Goal: Task Accomplishment & Management: Complete application form

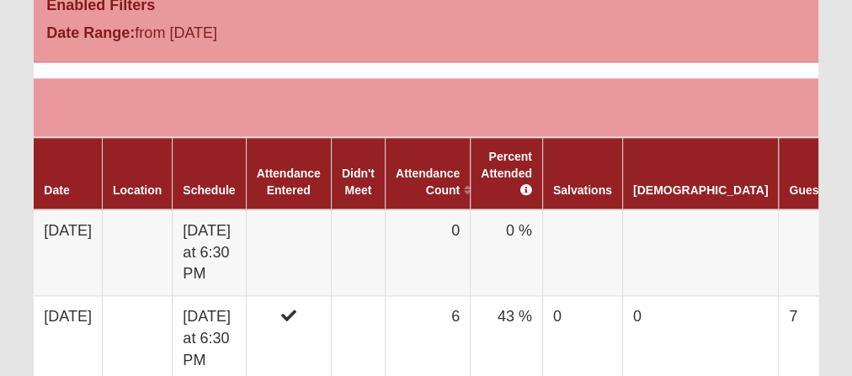
scroll to position [943, 0]
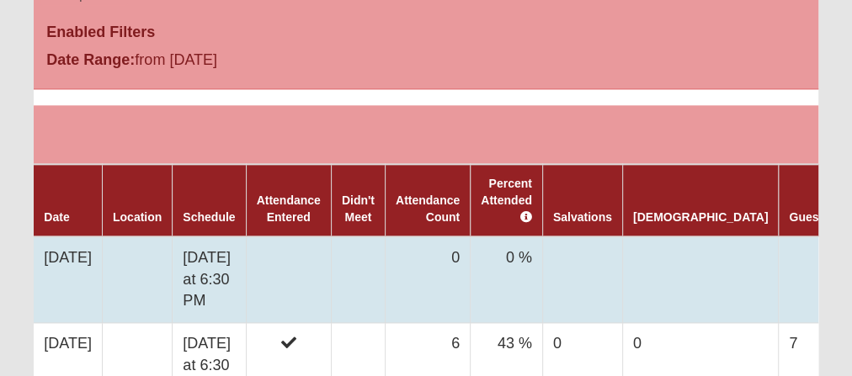
click at [300, 257] on td at bounding box center [288, 280] width 85 height 87
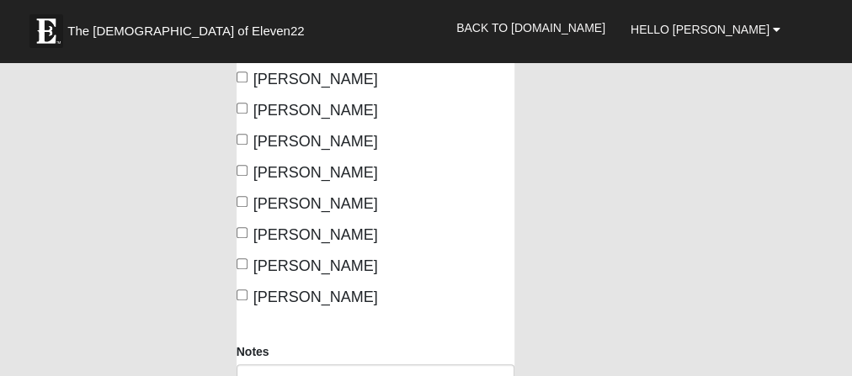
scroll to position [539, 0]
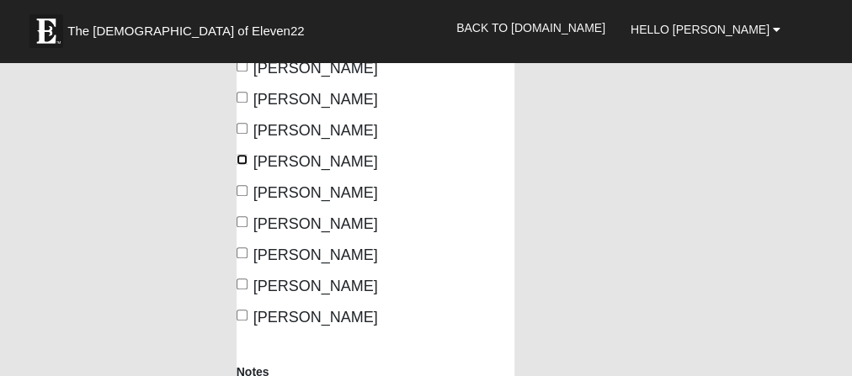
click at [241, 165] on input "[PERSON_NAME]" at bounding box center [242, 159] width 11 height 11
checkbox input "true"
click at [242, 134] on input "[PERSON_NAME]" at bounding box center [242, 128] width 11 height 11
checkbox input "true"
click at [241, 103] on input "[PERSON_NAME]" at bounding box center [242, 97] width 11 height 11
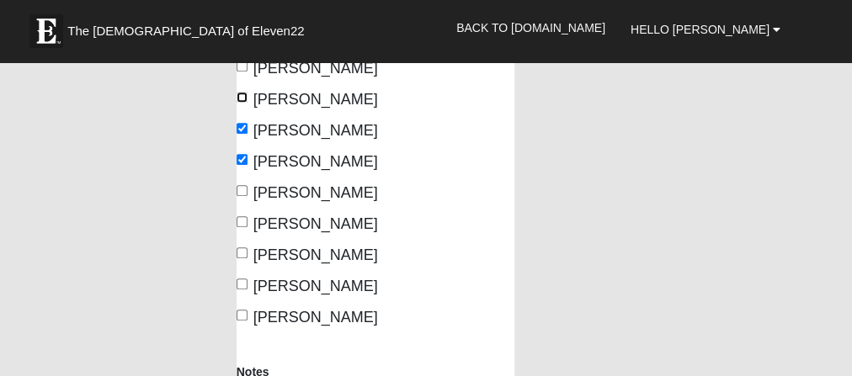
checkbox input "true"
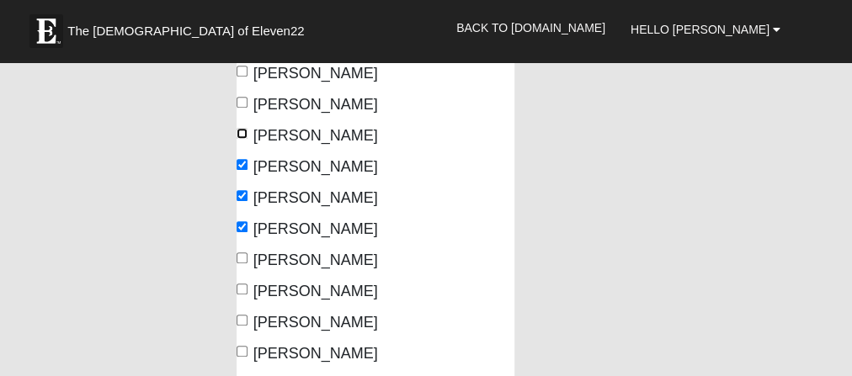
click at [240, 139] on input "[PERSON_NAME]" at bounding box center [242, 133] width 11 height 11
checkbox input "true"
click at [241, 108] on input "[PERSON_NAME]" at bounding box center [242, 102] width 11 height 11
checkbox input "true"
click at [245, 77] on input "[PERSON_NAME]" at bounding box center [242, 71] width 11 height 11
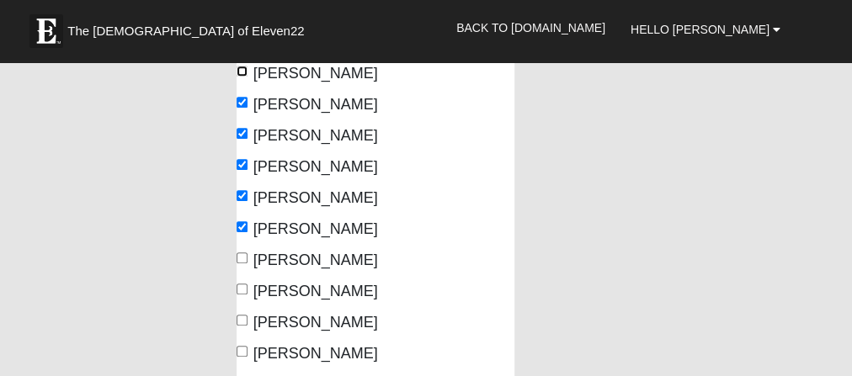
checkbox input "true"
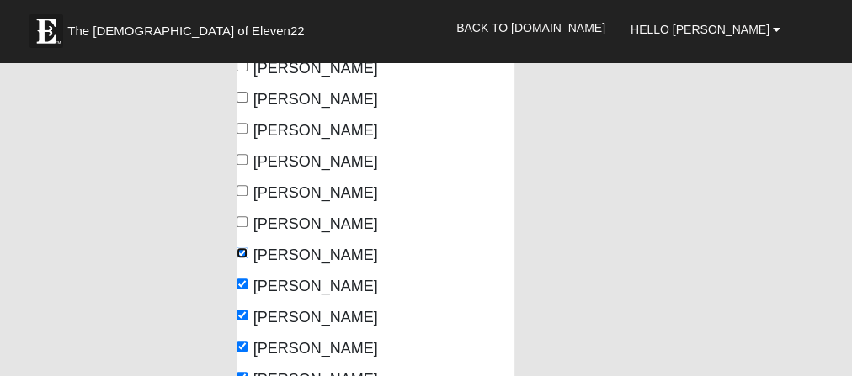
scroll to position [269, 0]
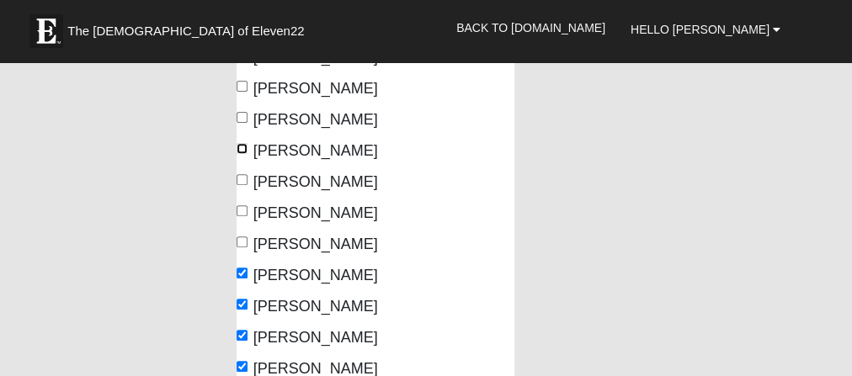
click at [242, 146] on input "[PERSON_NAME]" at bounding box center [242, 148] width 11 height 11
checkbox input "true"
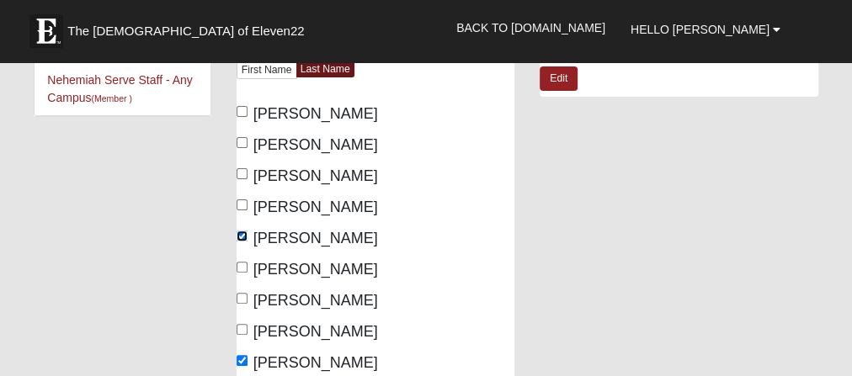
scroll to position [202, 0]
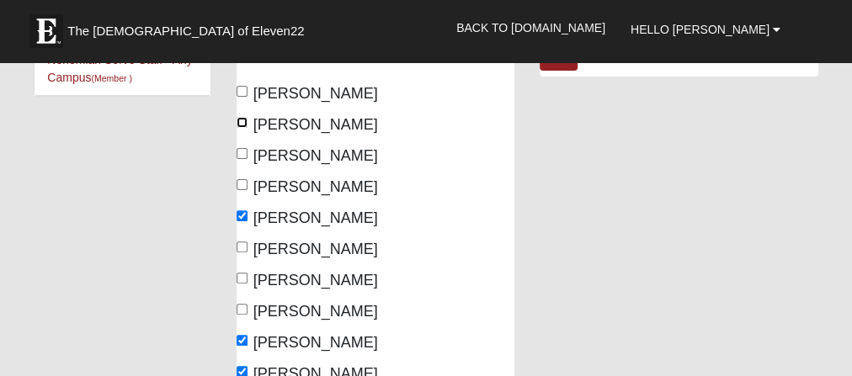
click at [240, 122] on input "[PERSON_NAME]" at bounding box center [242, 122] width 11 height 11
checkbox input "true"
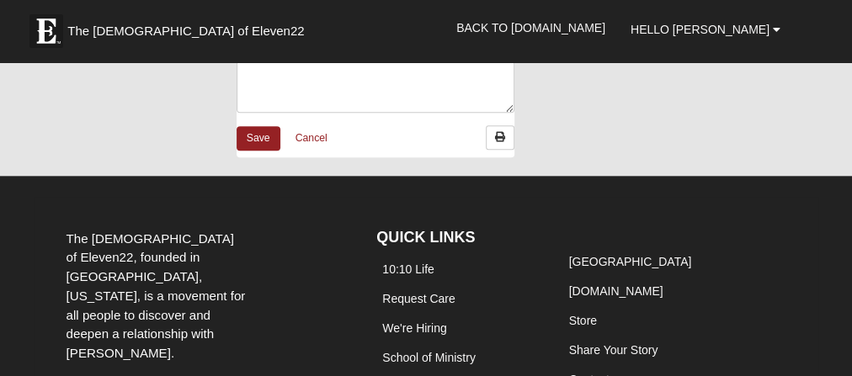
scroll to position [875, 0]
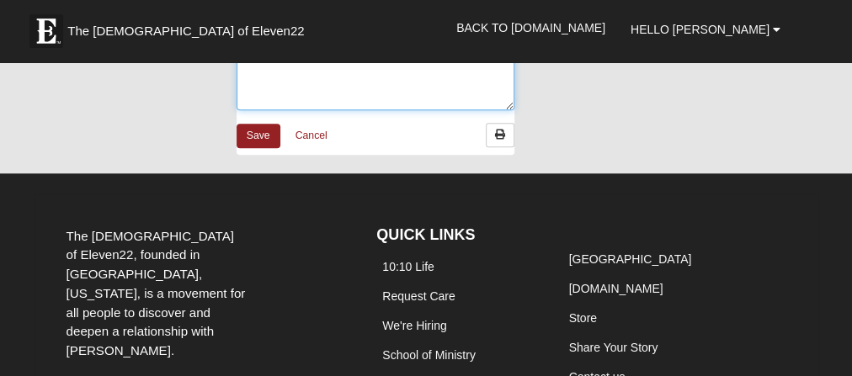
click at [279, 110] on textarea "Notes" at bounding box center [376, 79] width 279 height 62
type textarea "[PERSON_NAME]"
drag, startPoint x: 314, startPoint y: 152, endPoint x: 232, endPoint y: 150, distance: 81.7
click at [233, 123] on div "Notes [PERSON_NAME]" at bounding box center [376, 75] width 304 height 96
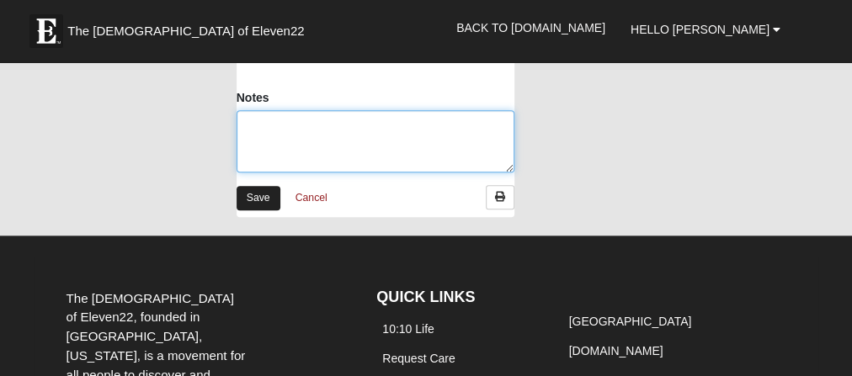
scroll to position [808, 0]
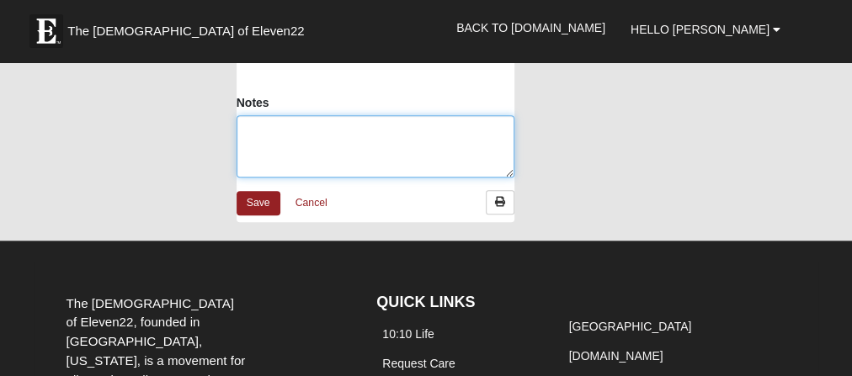
click at [253, 178] on textarea "Notes" at bounding box center [376, 146] width 279 height 62
type textarea "[PERSON_NAME] and Father"
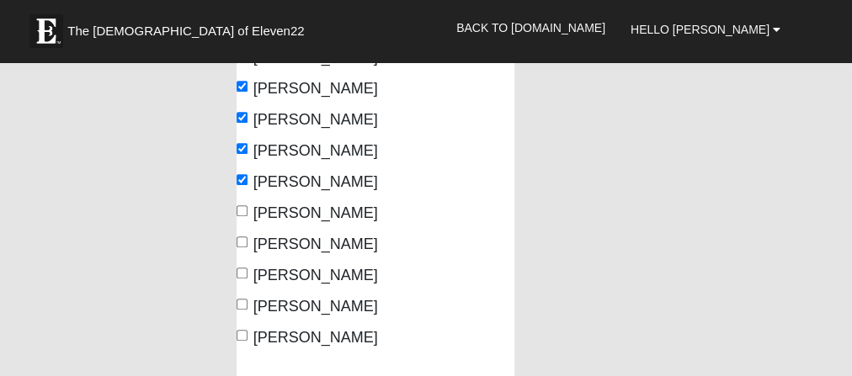
scroll to position [539, 0]
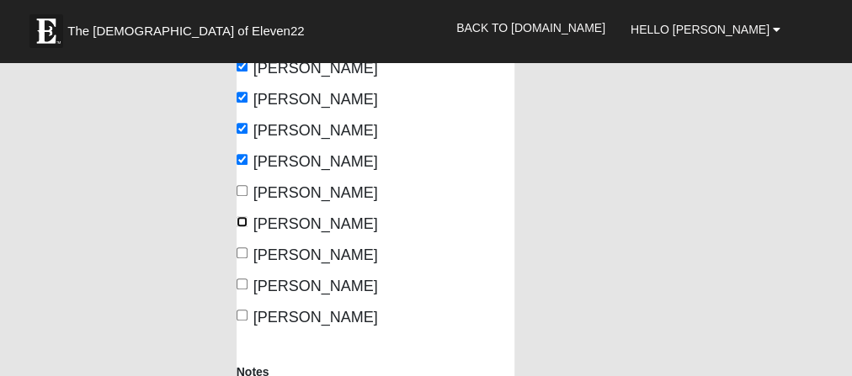
click at [242, 227] on input "[PERSON_NAME]" at bounding box center [242, 221] width 11 height 11
checkbox input "true"
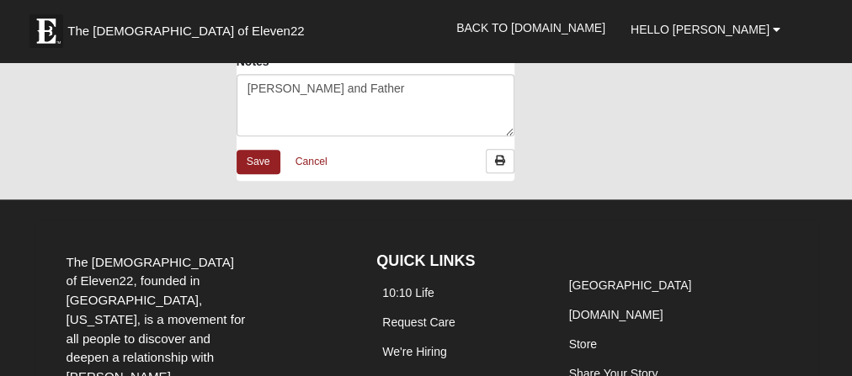
scroll to position [943, 0]
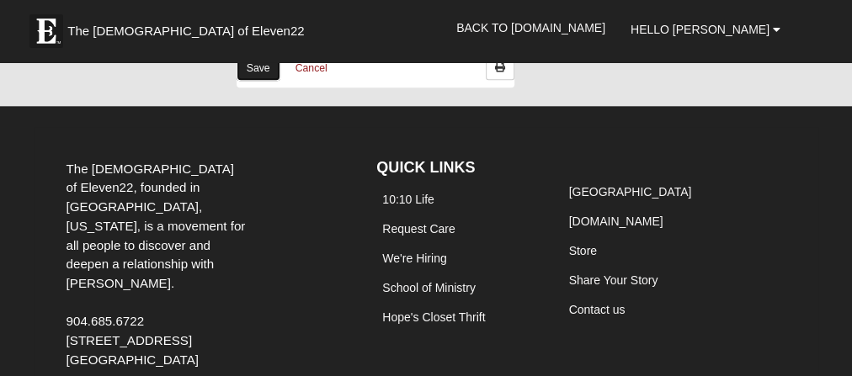
click at [253, 81] on link "Save" at bounding box center [259, 68] width 44 height 24
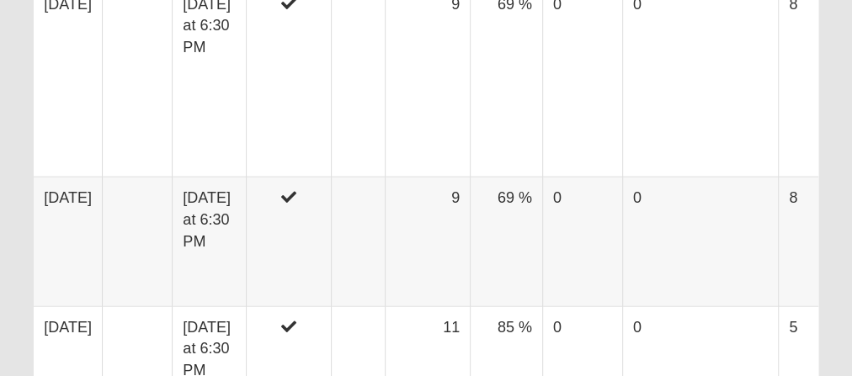
scroll to position [1885, 0]
